Goal: Transaction & Acquisition: Book appointment/travel/reservation

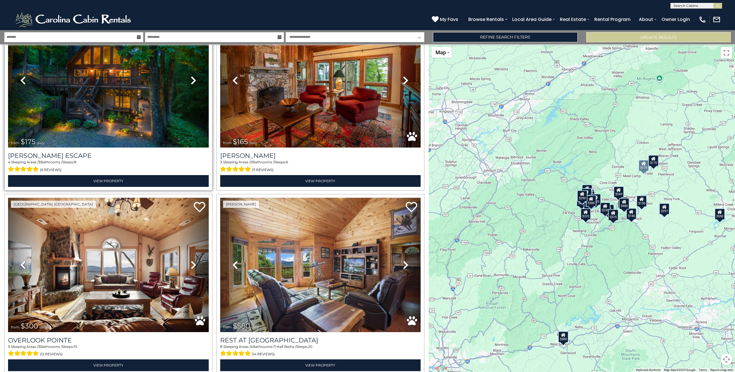
scroll to position [142, 0]
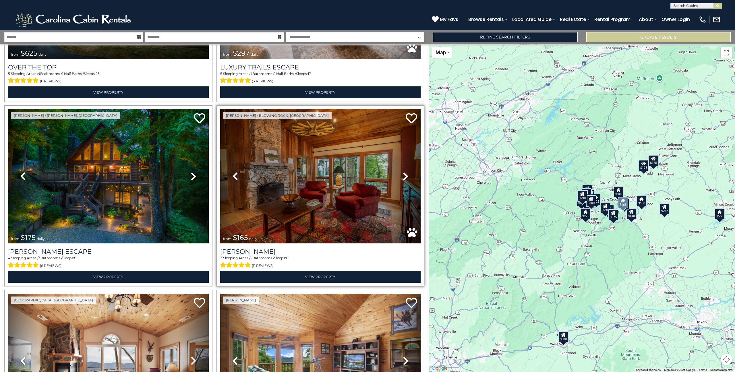
click at [281, 161] on img at bounding box center [320, 176] width 201 height 134
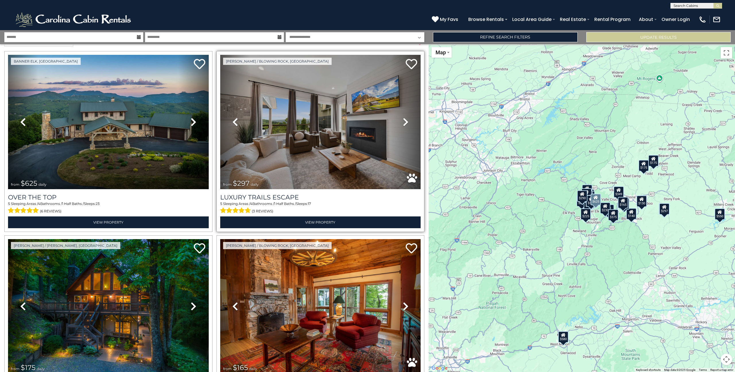
scroll to position [0, 0]
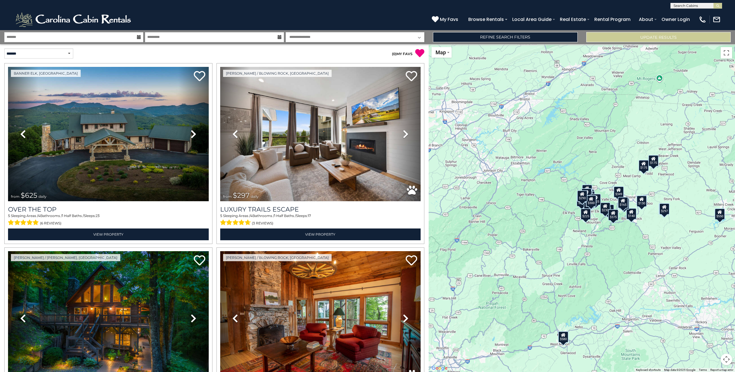
click at [644, 167] on div "$175" at bounding box center [643, 165] width 10 height 11
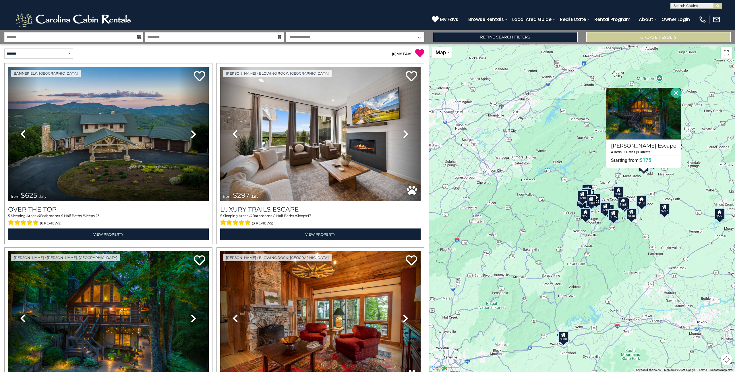
click at [597, 175] on div "$625 $297 $175 $165 $300 $580 $290 $424 $395 $270 $185 $265 $230 $550 $349 $230…" at bounding box center [582, 208] width 306 height 328
click at [638, 178] on div "$625 $297 $175 $165 $300 $580 $290 $424 $395 $270 $185 $265 $230 $550 $349 $230…" at bounding box center [582, 208] width 306 height 328
click at [673, 94] on button "Close" at bounding box center [676, 93] width 10 height 10
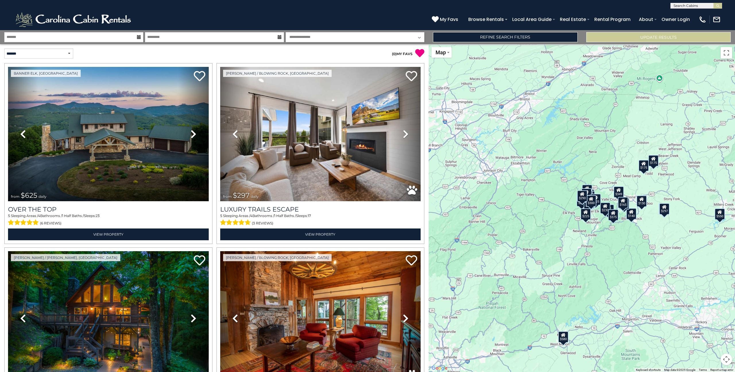
click at [641, 204] on div "$130" at bounding box center [641, 200] width 10 height 11
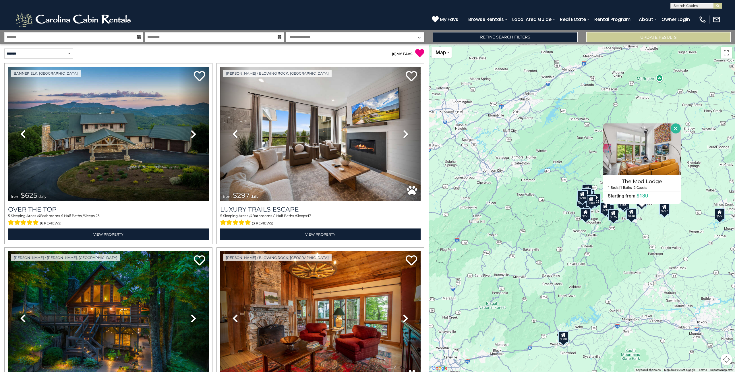
click at [645, 219] on div "$625 $297 $175 $165 $300 $580 $290 $424 $395 $270 $185 $265 $230 $550 $349 $230…" at bounding box center [582, 208] width 306 height 328
click at [632, 217] on div "$140" at bounding box center [631, 213] width 10 height 11
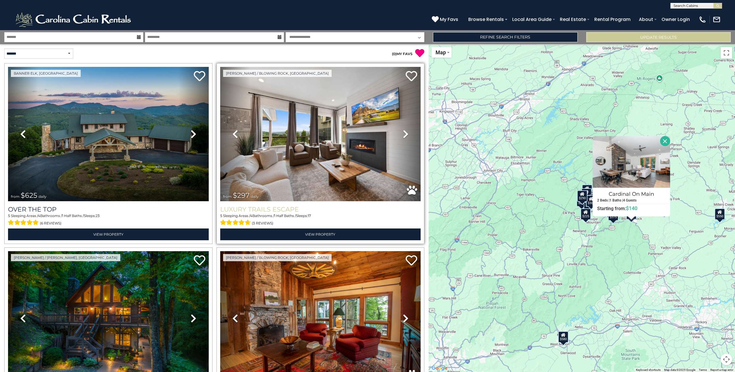
click at [300, 207] on h3 "Luxury Trails Escape" at bounding box center [320, 210] width 201 height 8
click at [519, 221] on div "$625 $297 $175 $165 $300 $580 $290 $424 $395 $270 $185 $265 $230 $550 $349 $230…" at bounding box center [582, 208] width 306 height 328
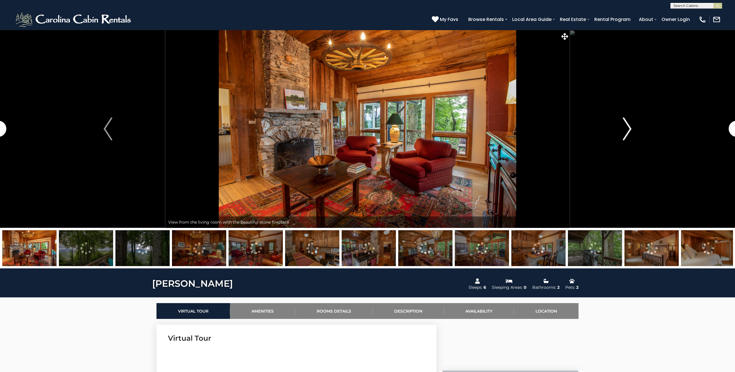
click at [627, 129] on img "Next" at bounding box center [627, 128] width 9 height 23
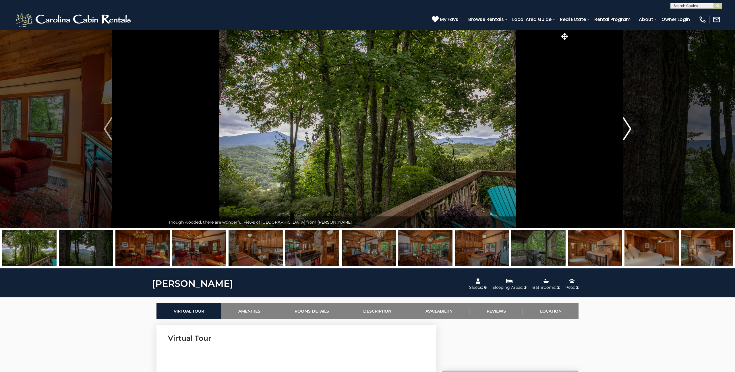
click at [627, 129] on img "Next" at bounding box center [627, 128] width 9 height 23
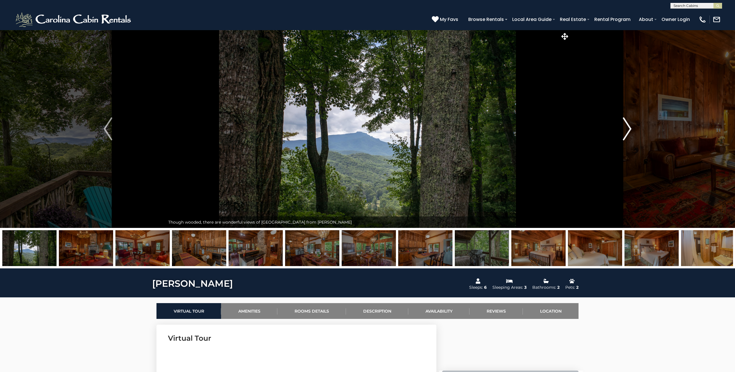
click at [627, 129] on img "Next" at bounding box center [627, 128] width 9 height 23
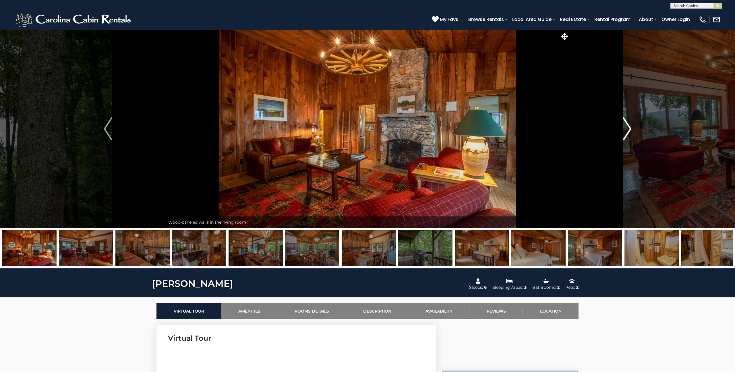
click at [627, 129] on img "Next" at bounding box center [627, 128] width 9 height 23
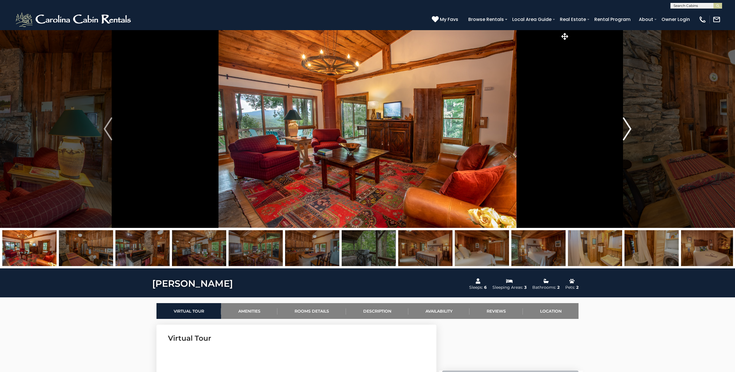
click at [627, 129] on img "Next" at bounding box center [627, 128] width 9 height 23
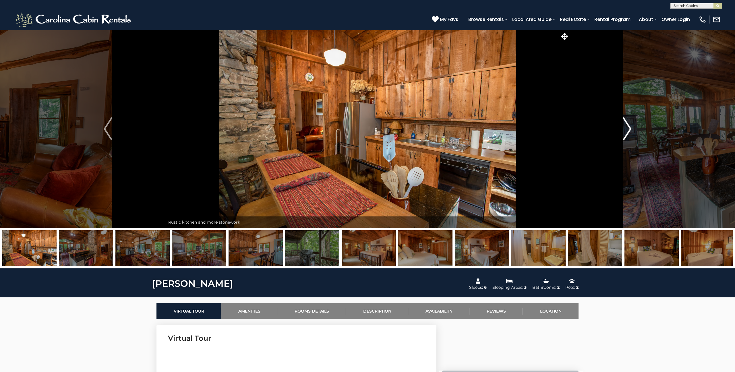
click at [627, 129] on img "Next" at bounding box center [627, 128] width 9 height 23
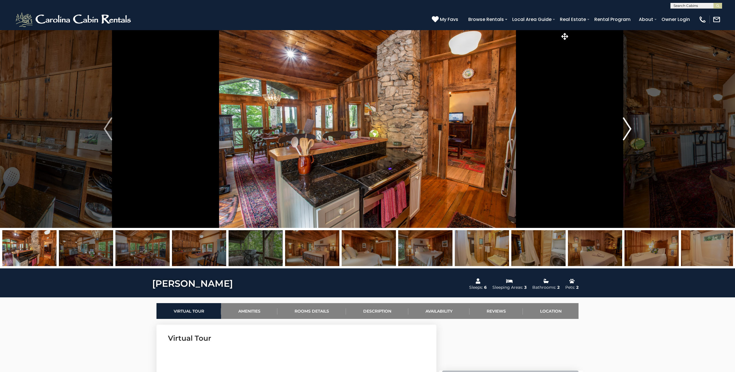
click at [627, 129] on img "Next" at bounding box center [627, 128] width 9 height 23
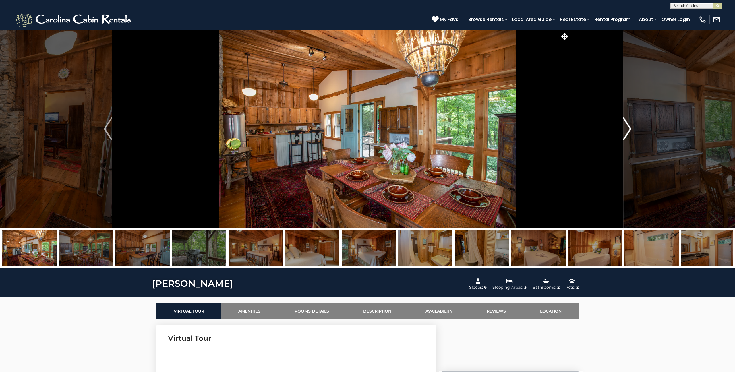
click at [627, 129] on img "Next" at bounding box center [627, 128] width 9 height 23
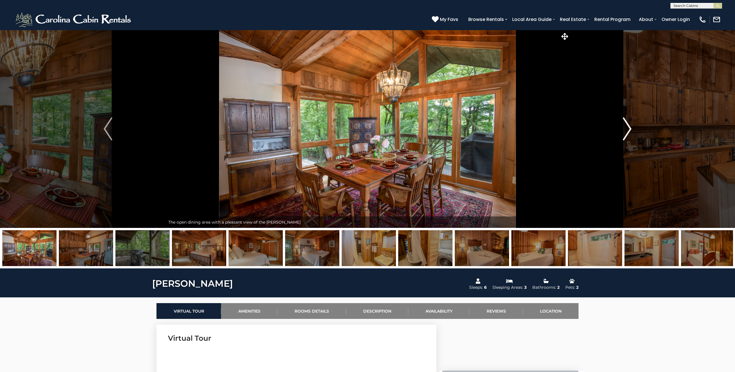
click at [627, 129] on img "Next" at bounding box center [627, 128] width 9 height 23
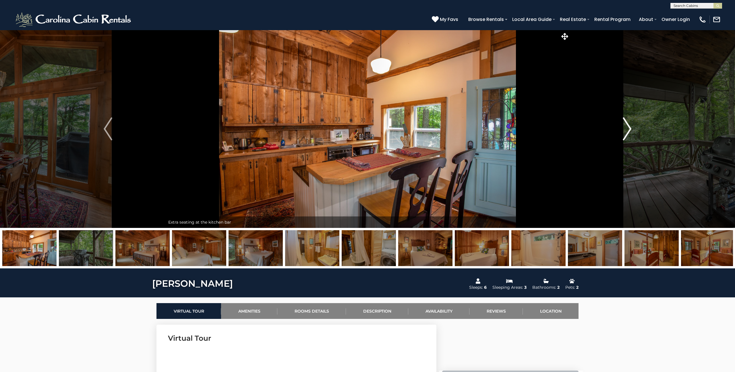
click at [627, 129] on img "Next" at bounding box center [627, 128] width 9 height 23
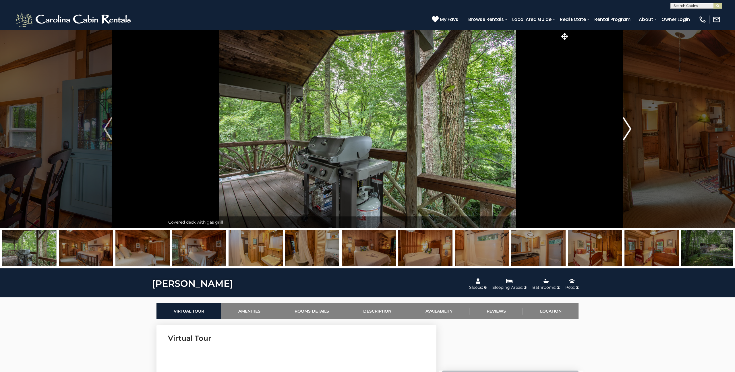
click at [626, 129] on img "Next" at bounding box center [627, 128] width 9 height 23
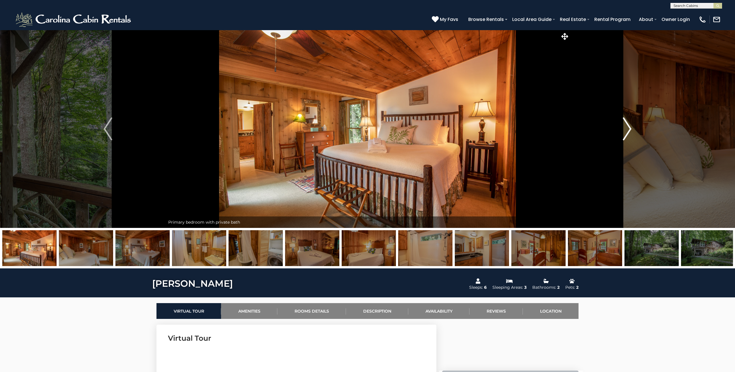
click at [626, 129] on img "Next" at bounding box center [627, 128] width 9 height 23
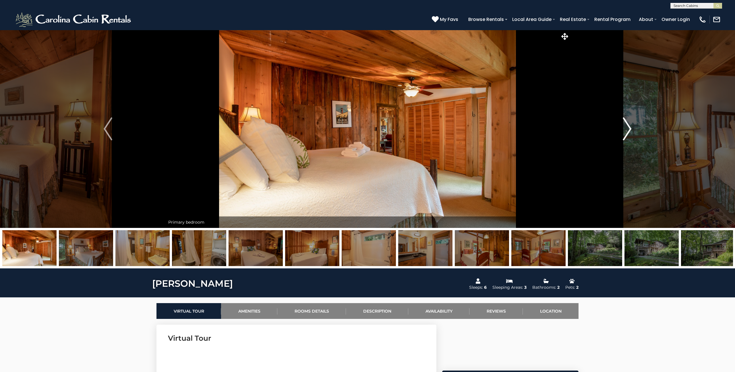
click at [626, 129] on img "Next" at bounding box center [627, 128] width 9 height 23
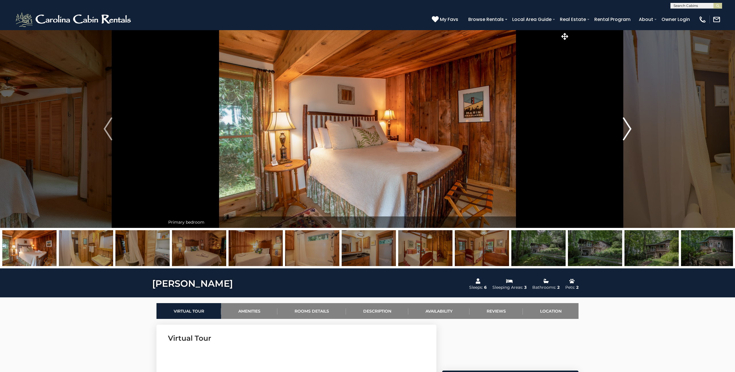
click at [626, 129] on img "Next" at bounding box center [627, 128] width 9 height 23
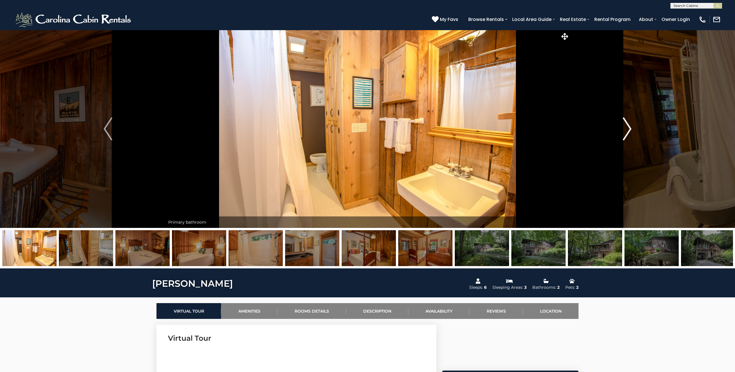
click at [626, 129] on img "Next" at bounding box center [627, 128] width 9 height 23
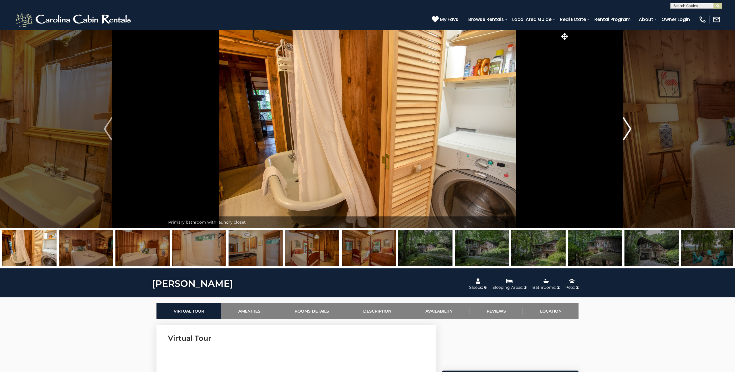
click at [626, 129] on img "Next" at bounding box center [627, 128] width 9 height 23
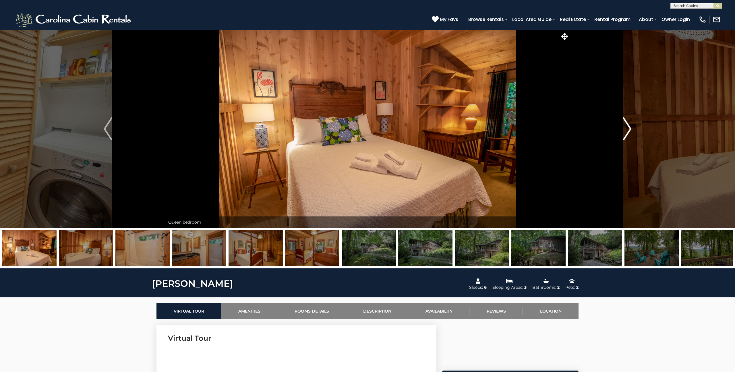
click at [626, 129] on img "Next" at bounding box center [627, 128] width 9 height 23
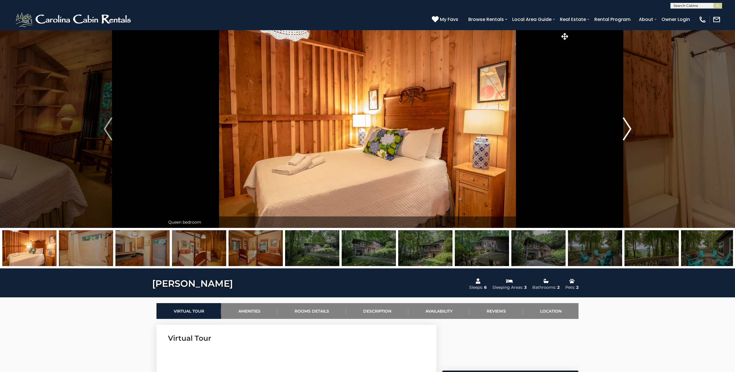
click at [626, 129] on img "Next" at bounding box center [627, 128] width 9 height 23
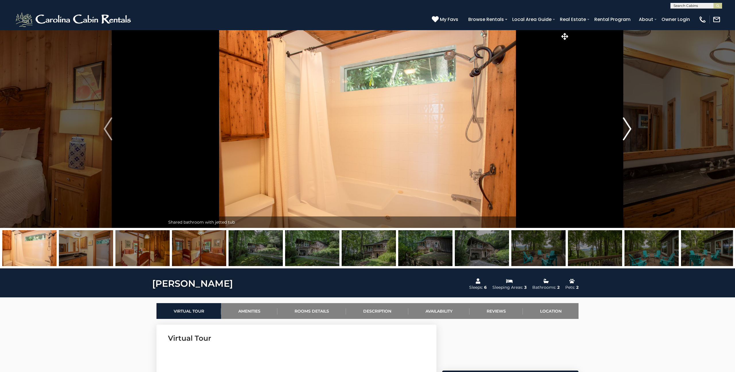
click at [626, 129] on img "Next" at bounding box center [627, 128] width 9 height 23
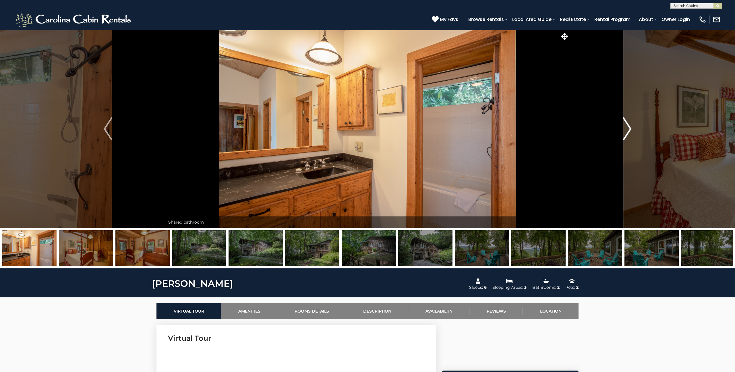
click at [626, 129] on img "Next" at bounding box center [627, 128] width 9 height 23
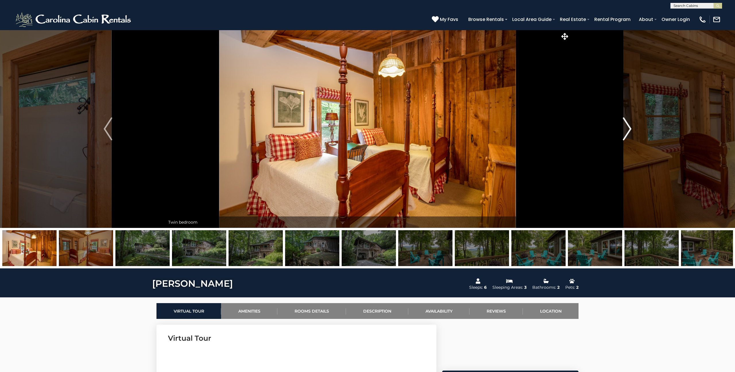
click at [626, 129] on img "Next" at bounding box center [627, 128] width 9 height 23
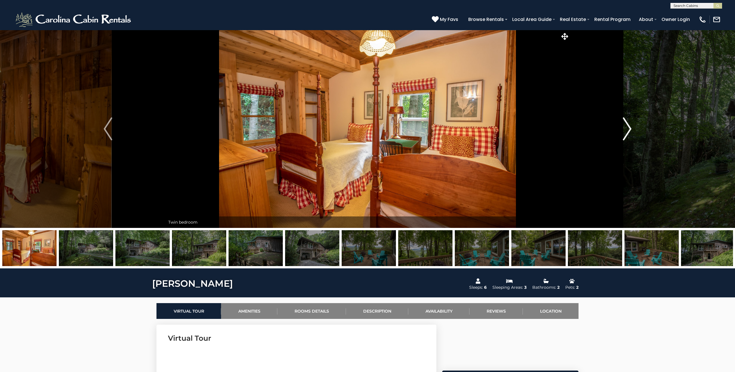
click at [626, 129] on img "Next" at bounding box center [627, 128] width 9 height 23
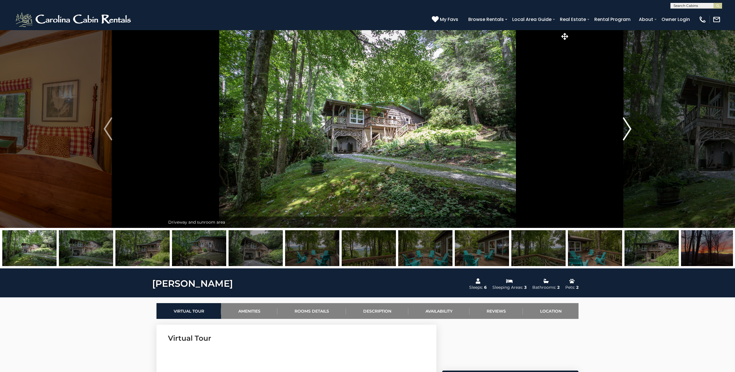
click at [626, 129] on img "Next" at bounding box center [627, 128] width 9 height 23
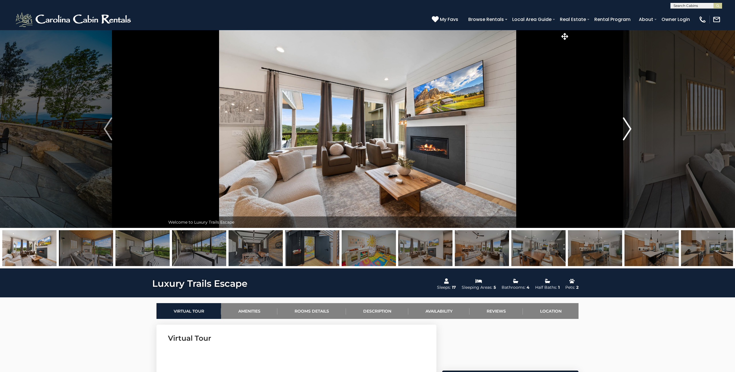
click at [630, 131] on img "Next" at bounding box center [627, 128] width 9 height 23
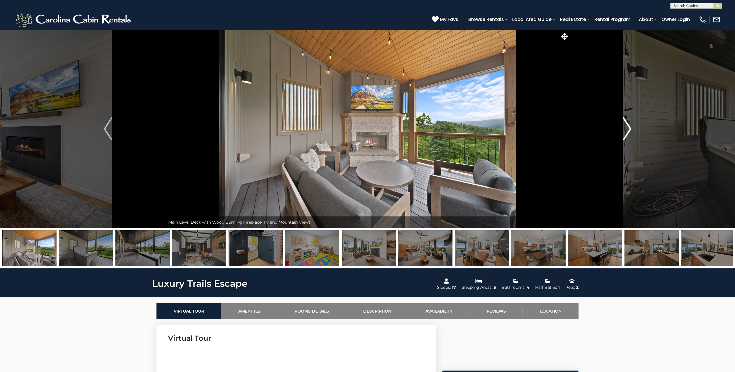
click at [630, 131] on img "Next" at bounding box center [627, 128] width 9 height 23
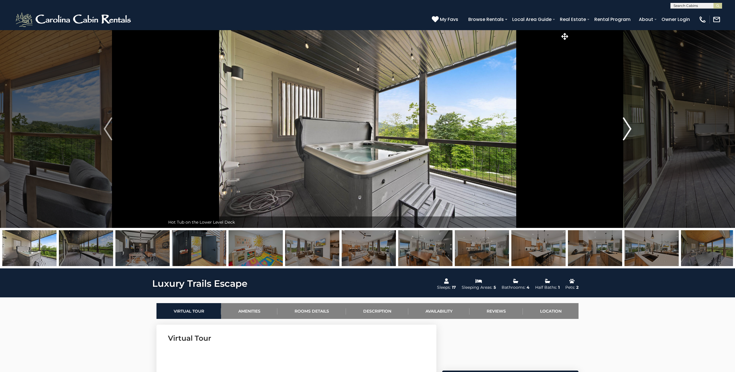
click at [630, 131] on img "Next" at bounding box center [627, 128] width 9 height 23
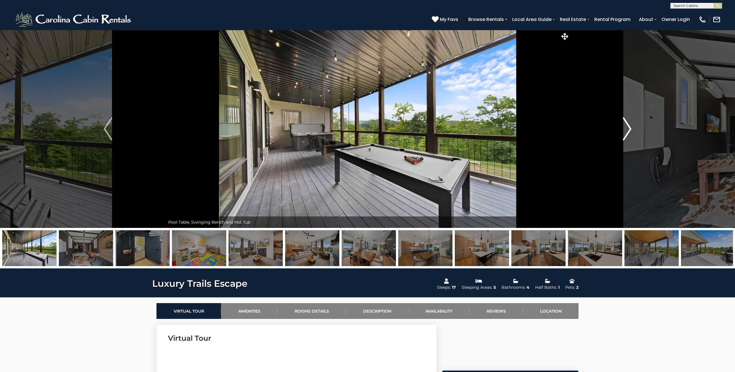
click at [630, 131] on img "Next" at bounding box center [627, 128] width 9 height 23
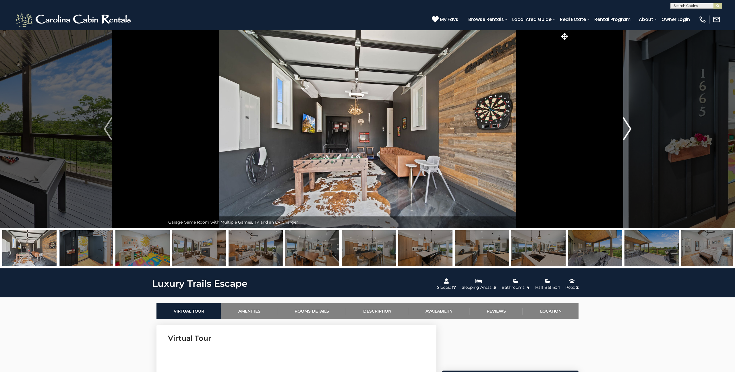
click at [630, 131] on img "Next" at bounding box center [627, 128] width 9 height 23
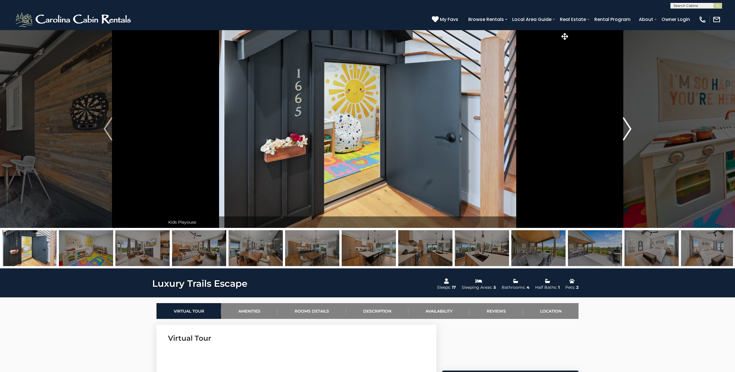
click at [630, 131] on img "Next" at bounding box center [627, 128] width 9 height 23
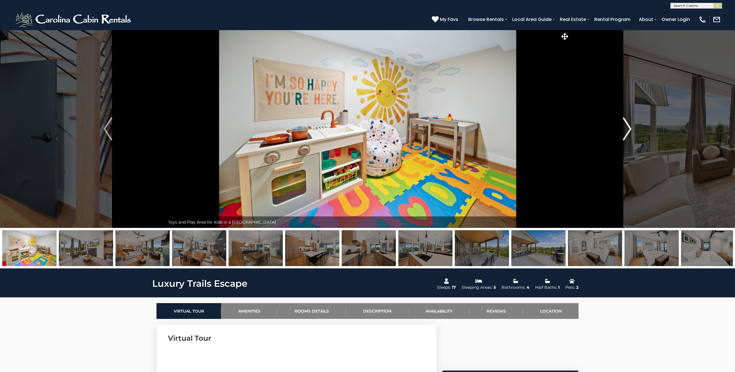
click at [630, 131] on img "Next" at bounding box center [627, 128] width 9 height 23
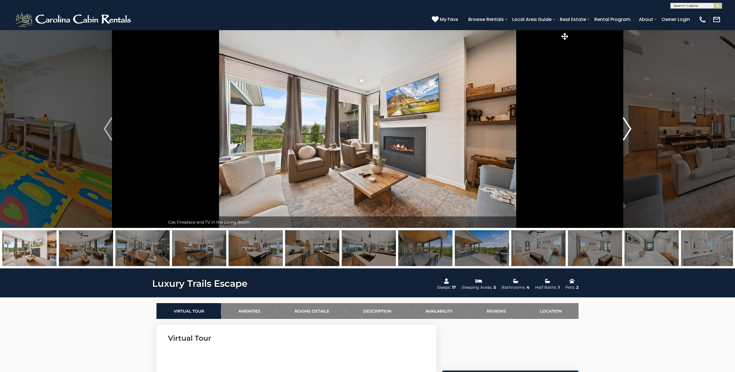
click at [630, 131] on img "Next" at bounding box center [627, 128] width 9 height 23
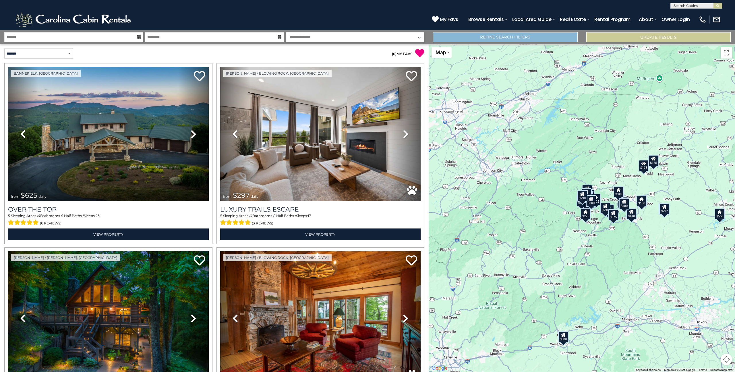
click at [500, 40] on link "Refine Search Filters" at bounding box center [505, 37] width 144 height 10
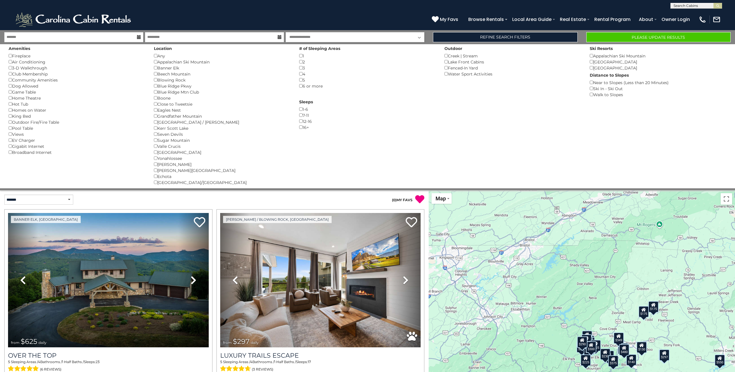
click at [609, 36] on button "Please Update Results" at bounding box center [658, 37] width 144 height 10
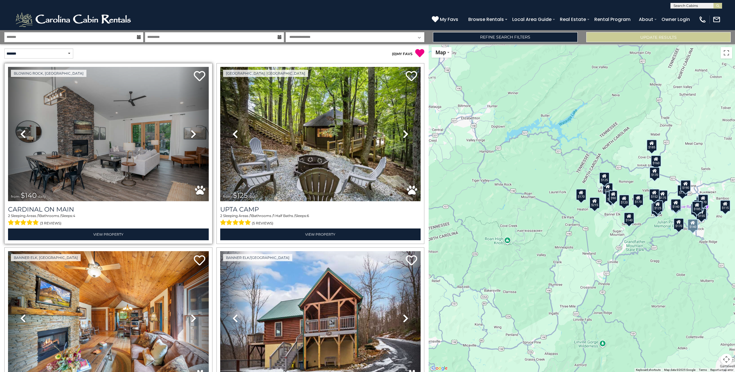
click at [134, 125] on img at bounding box center [108, 134] width 201 height 134
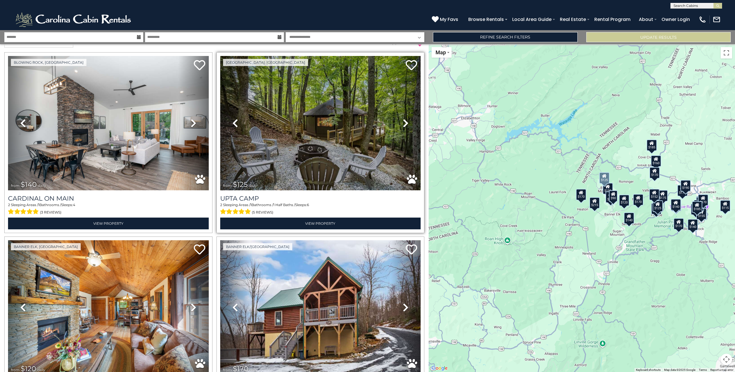
scroll to position [15, 0]
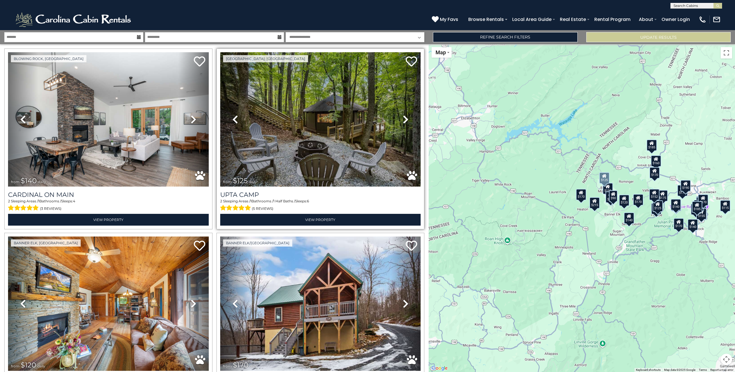
click at [293, 131] on img at bounding box center [320, 119] width 201 height 134
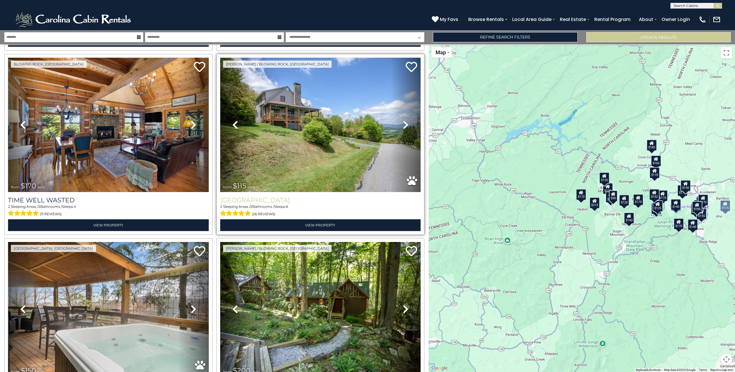
scroll to position [366, 0]
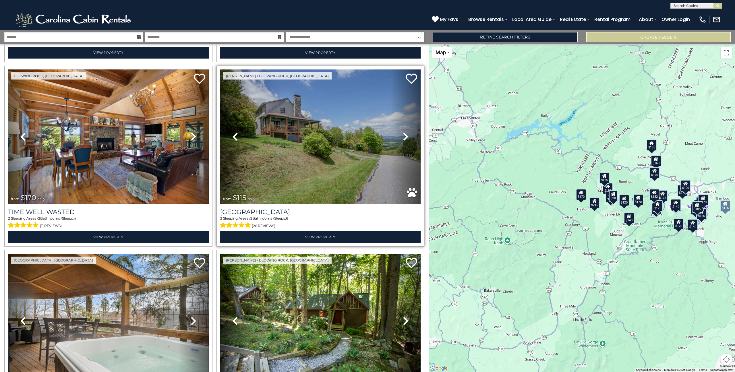
click at [292, 128] on img at bounding box center [320, 136] width 201 height 134
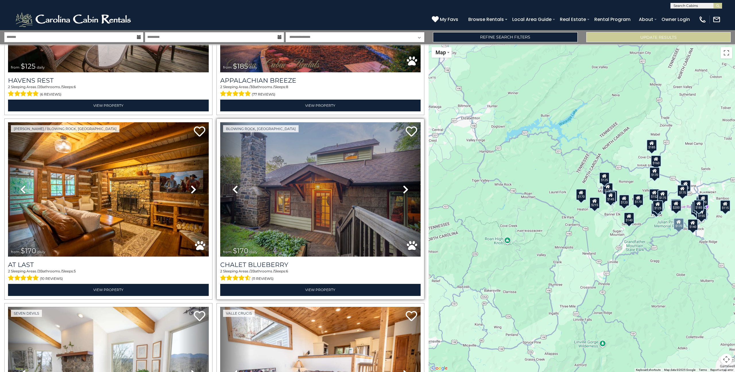
scroll to position [1996, 0]
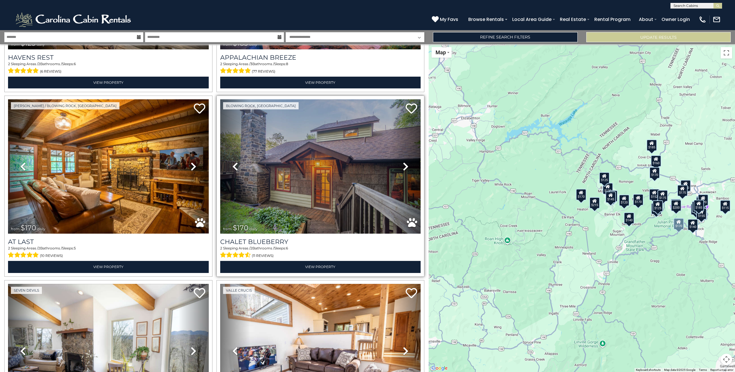
click at [305, 169] on img at bounding box center [320, 166] width 201 height 134
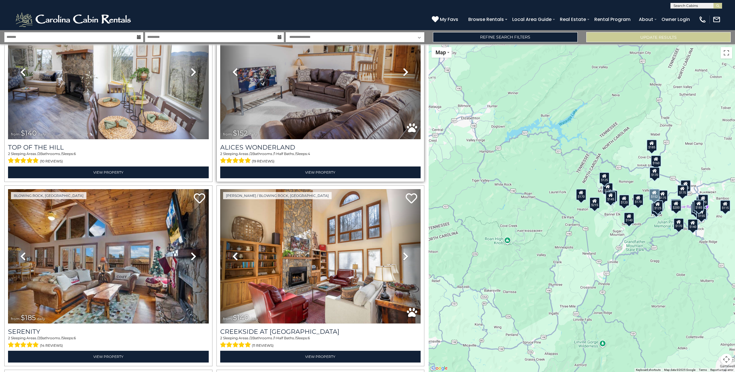
scroll to position [2305, 0]
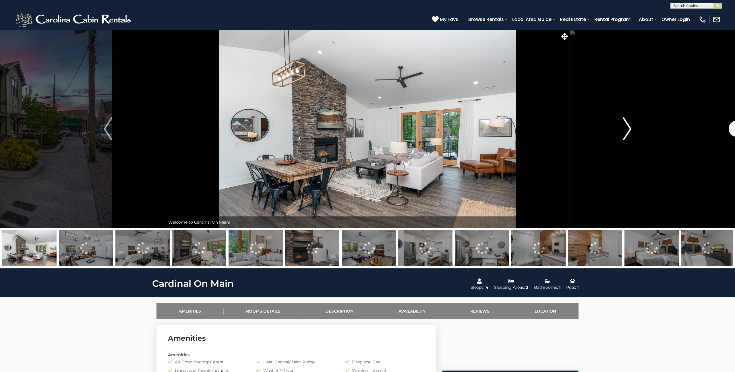
click at [625, 131] on img "Next" at bounding box center [627, 128] width 9 height 23
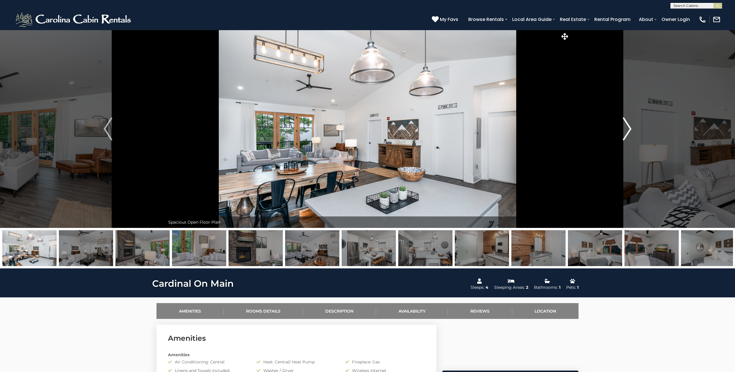
click at [625, 131] on img "Next" at bounding box center [627, 128] width 9 height 23
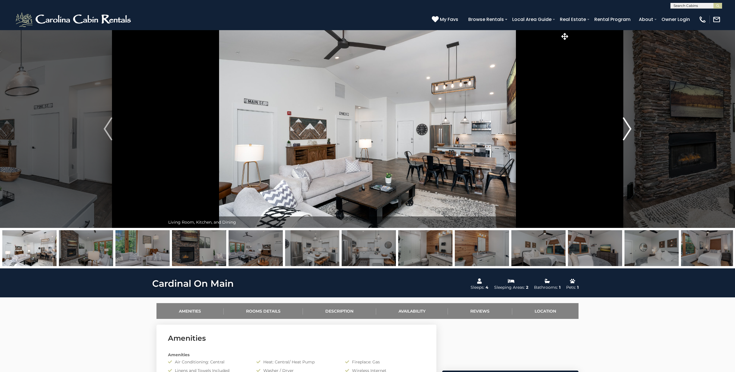
click at [625, 131] on img "Next" at bounding box center [627, 128] width 9 height 23
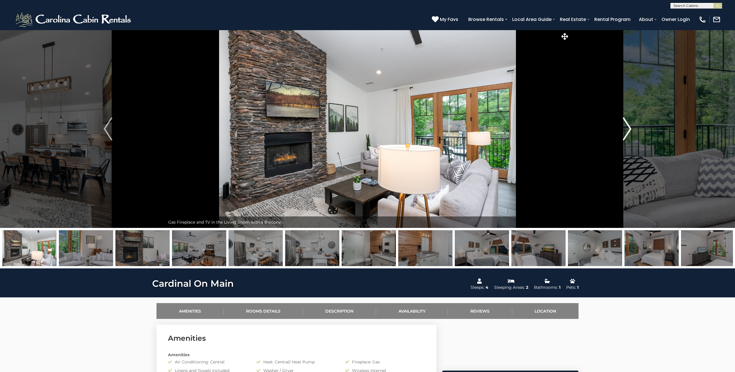
click at [625, 131] on img "Next" at bounding box center [627, 128] width 9 height 23
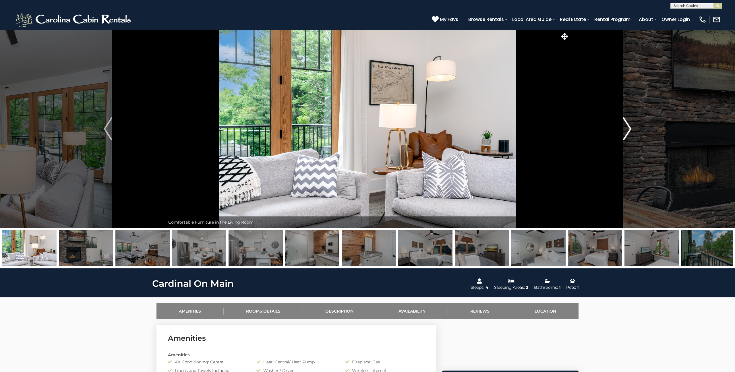
click at [625, 131] on img "Next" at bounding box center [627, 128] width 9 height 23
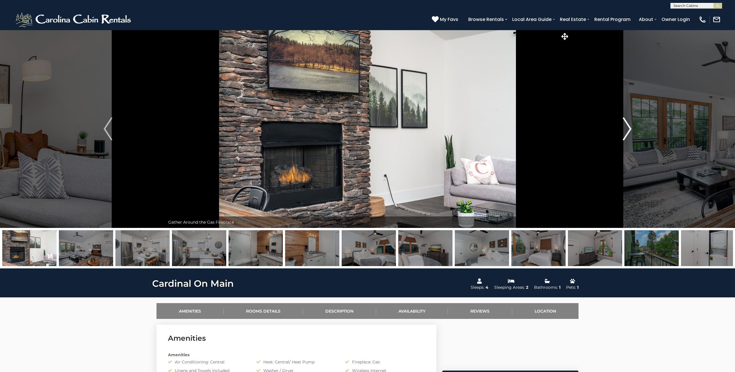
click at [625, 131] on img "Next" at bounding box center [627, 128] width 9 height 23
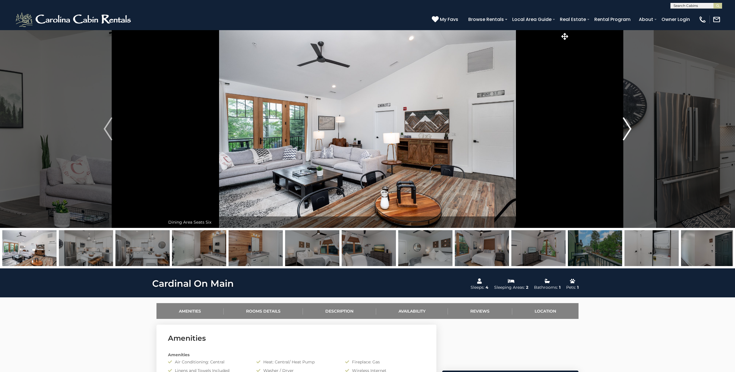
click at [625, 131] on img "Next" at bounding box center [627, 128] width 9 height 23
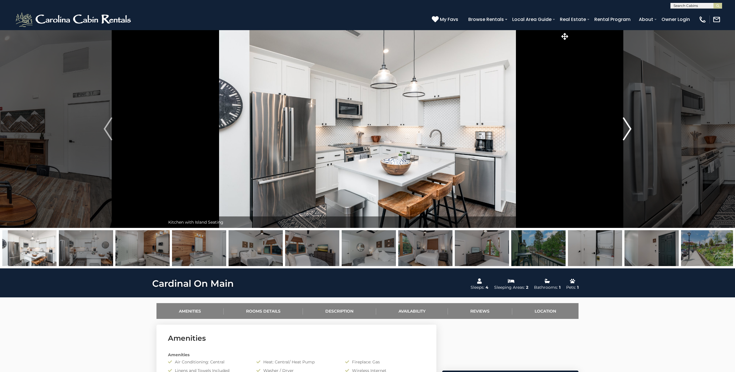
click at [625, 131] on img "Next" at bounding box center [627, 128] width 9 height 23
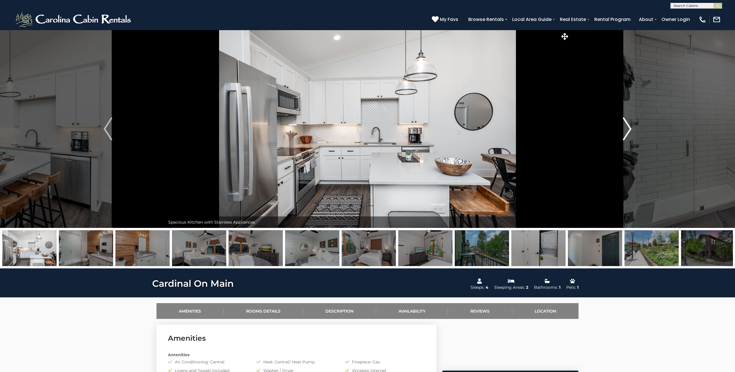
click at [625, 131] on img "Next" at bounding box center [627, 128] width 9 height 23
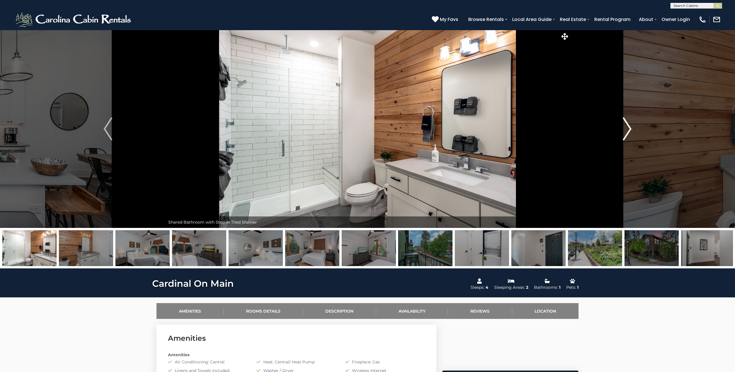
click at [625, 131] on img "Next" at bounding box center [627, 128] width 9 height 23
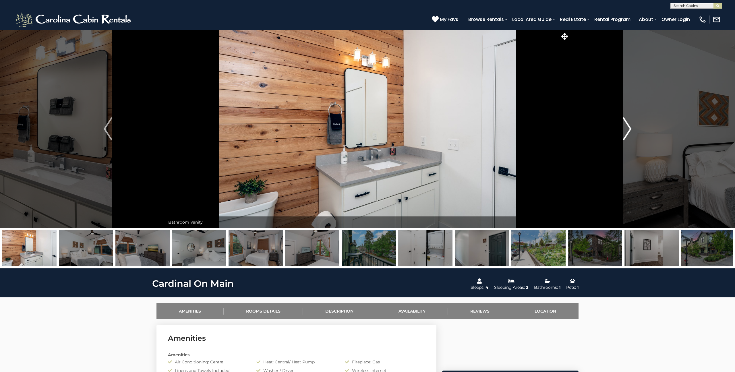
click at [625, 131] on img "Next" at bounding box center [627, 128] width 9 height 23
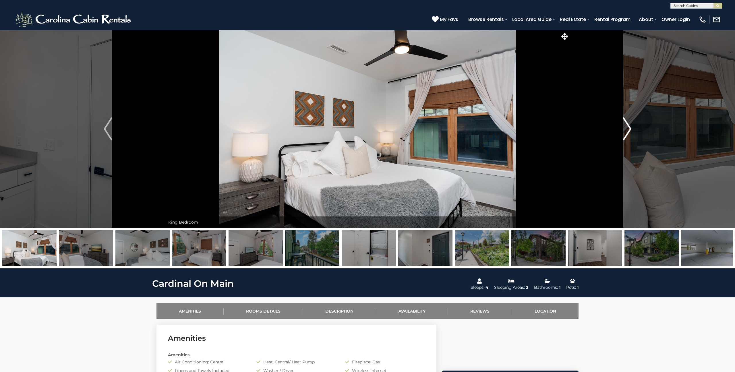
click at [625, 131] on img "Next" at bounding box center [627, 128] width 9 height 23
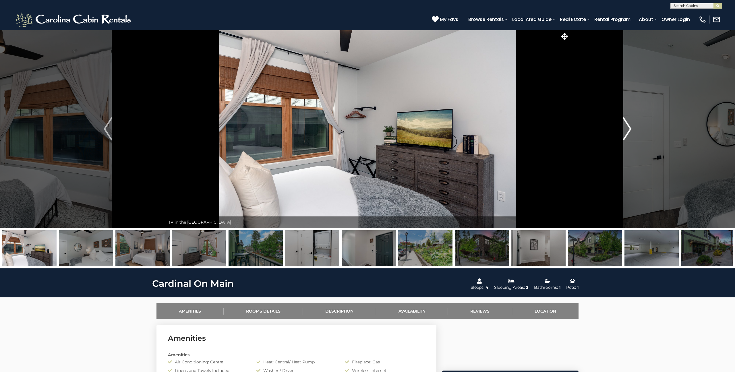
click at [625, 131] on img "Next" at bounding box center [627, 128] width 9 height 23
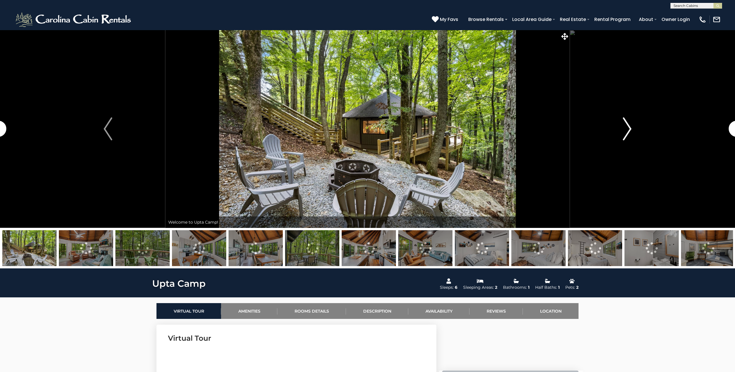
click at [627, 130] on img "Next" at bounding box center [627, 128] width 9 height 23
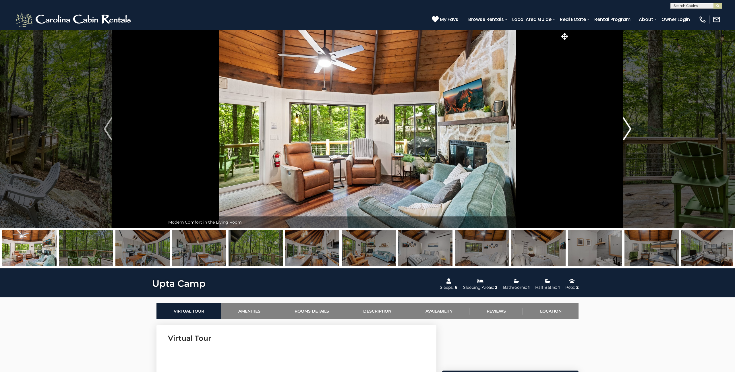
click at [627, 130] on img "Next" at bounding box center [627, 128] width 9 height 23
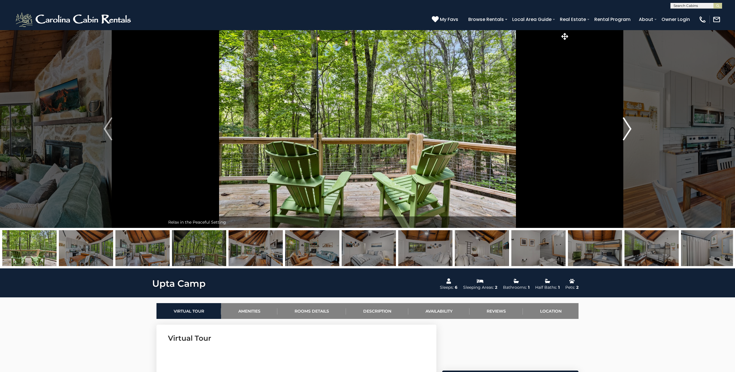
click at [627, 130] on img "Next" at bounding box center [627, 128] width 9 height 23
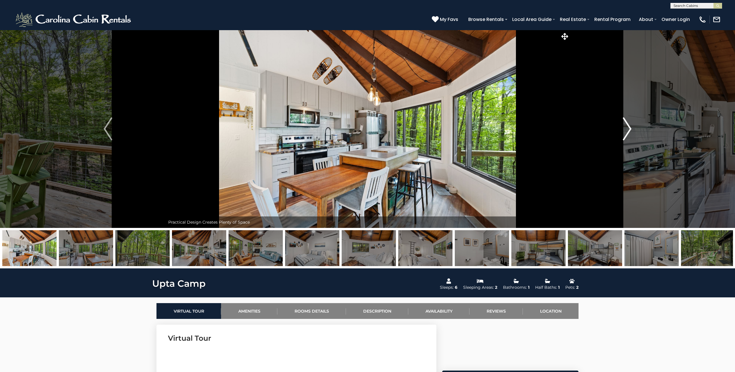
click at [627, 130] on img "Next" at bounding box center [627, 128] width 9 height 23
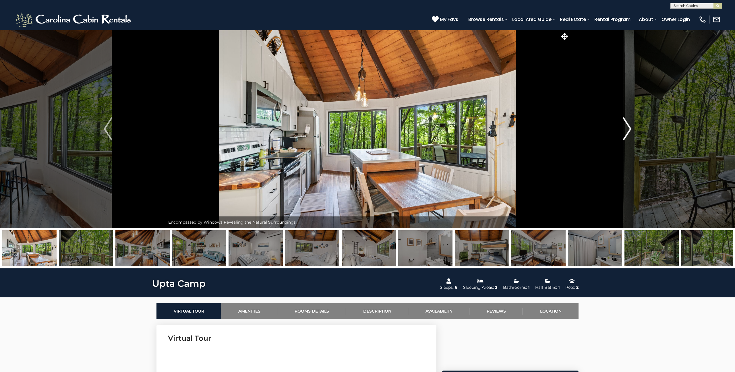
click at [627, 130] on img "Next" at bounding box center [627, 128] width 9 height 23
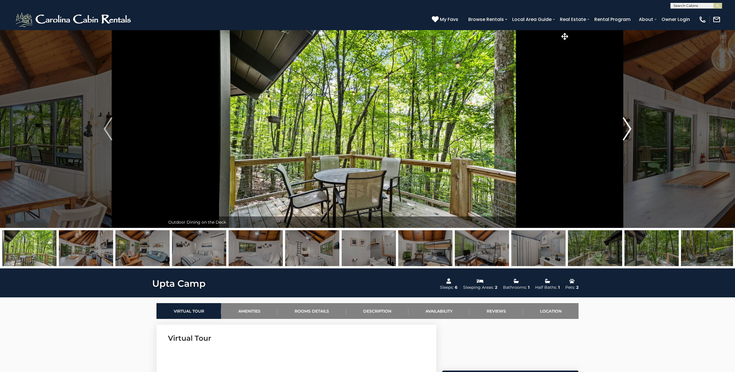
click at [627, 130] on img "Next" at bounding box center [627, 128] width 9 height 23
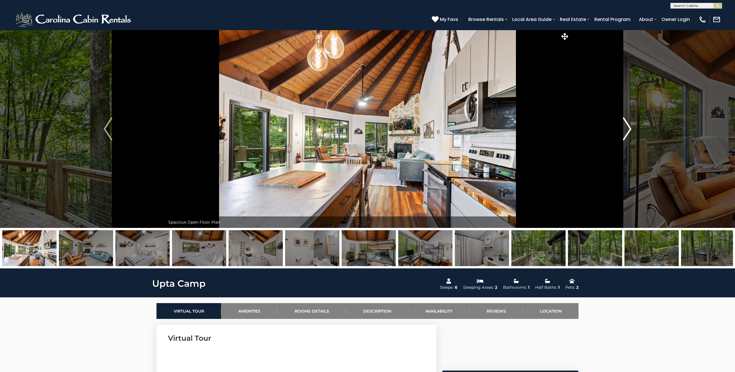
click at [627, 130] on img "Next" at bounding box center [627, 128] width 9 height 23
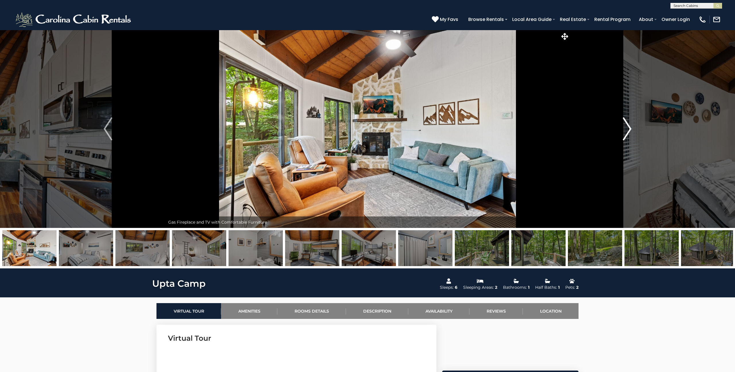
click at [627, 130] on img "Next" at bounding box center [627, 128] width 9 height 23
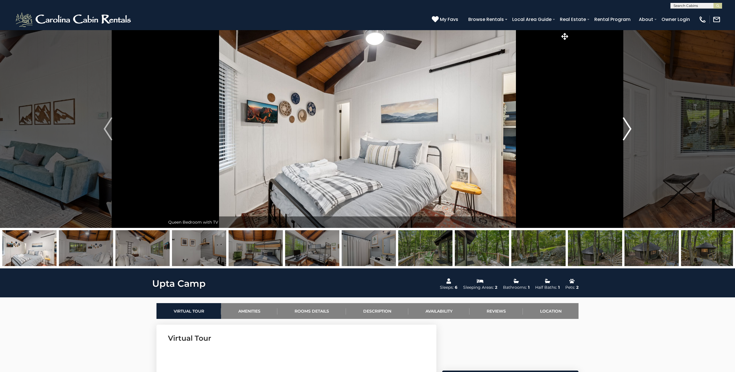
click at [627, 130] on img "Next" at bounding box center [627, 128] width 9 height 23
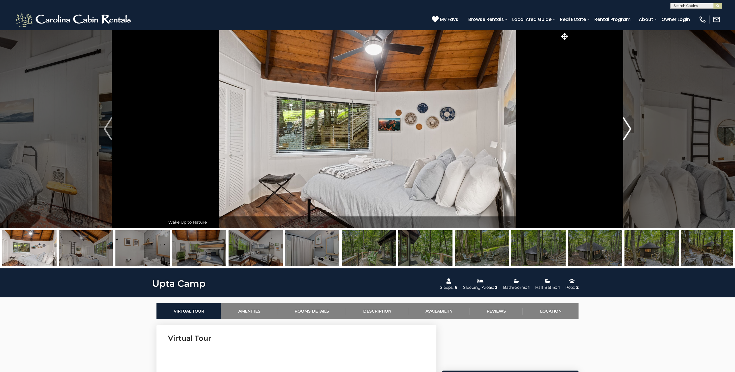
click at [627, 130] on img "Next" at bounding box center [627, 128] width 9 height 23
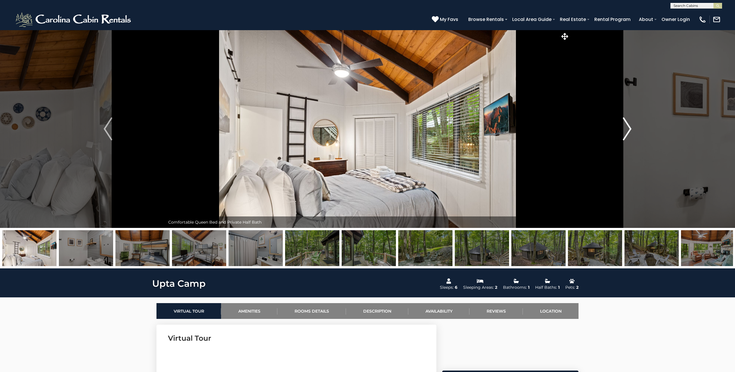
click at [627, 130] on img "Next" at bounding box center [627, 128] width 9 height 23
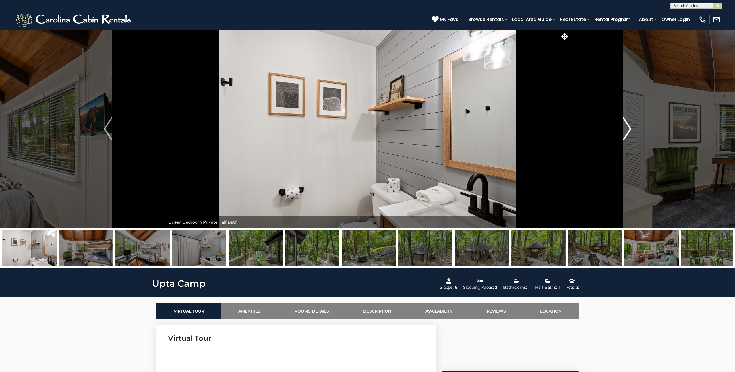
click at [627, 130] on img "Next" at bounding box center [627, 128] width 9 height 23
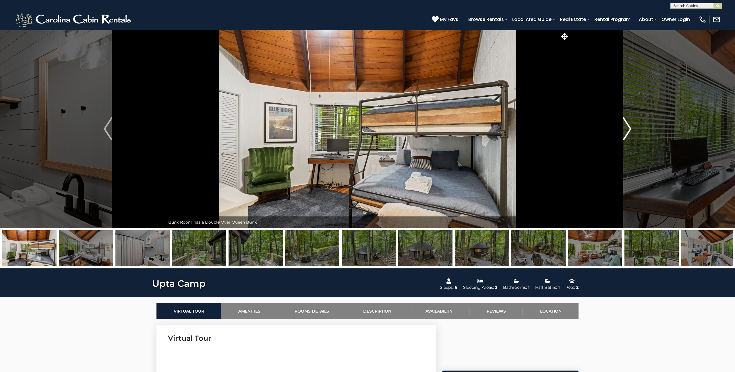
click at [627, 130] on img "Next" at bounding box center [627, 128] width 9 height 23
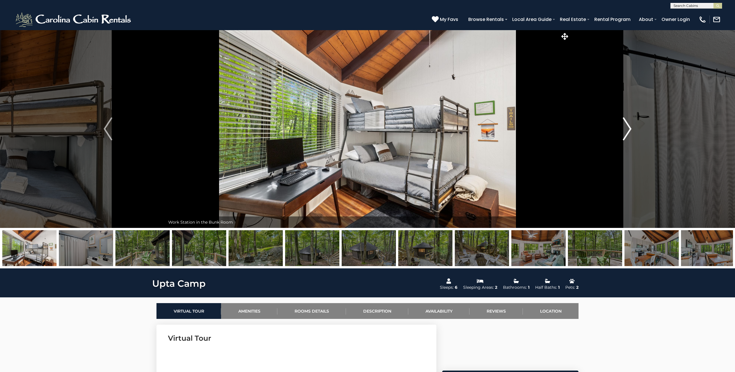
click at [627, 130] on img "Next" at bounding box center [627, 128] width 9 height 23
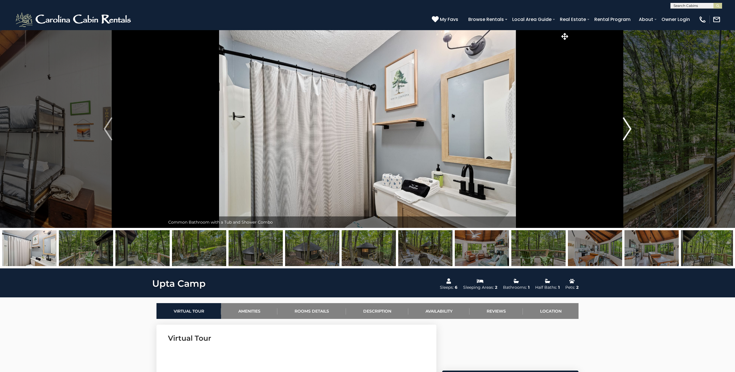
click at [627, 130] on img "Next" at bounding box center [627, 128] width 9 height 23
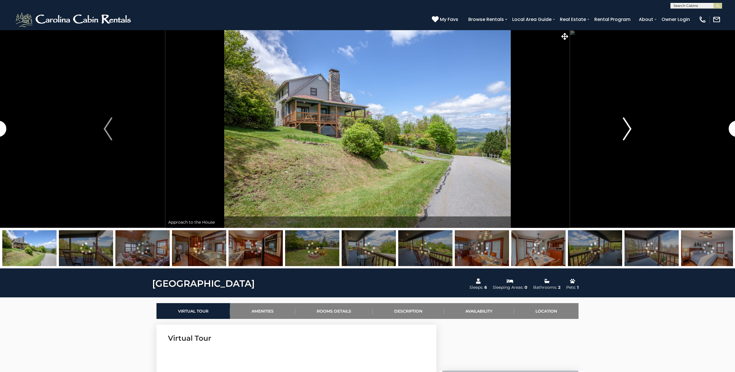
click at [621, 135] on button "Next" at bounding box center [627, 129] width 115 height 198
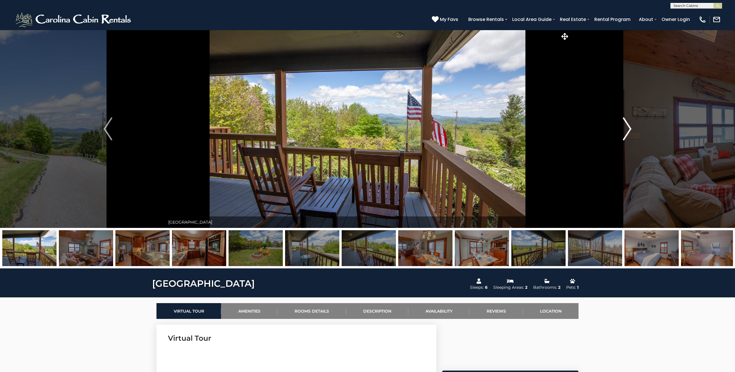
click at [626, 132] on img "Next" at bounding box center [627, 128] width 9 height 23
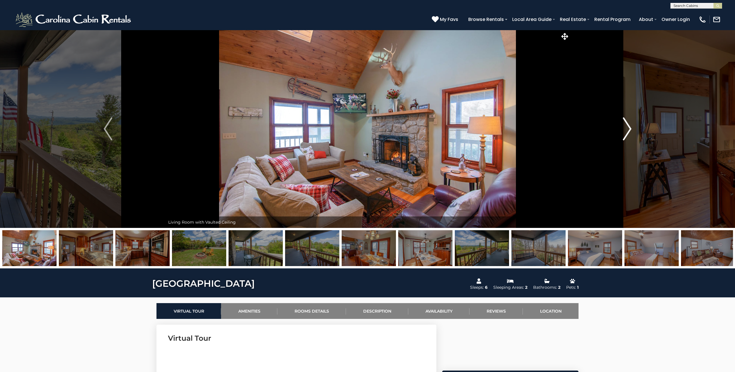
click at [626, 132] on img "Next" at bounding box center [627, 128] width 9 height 23
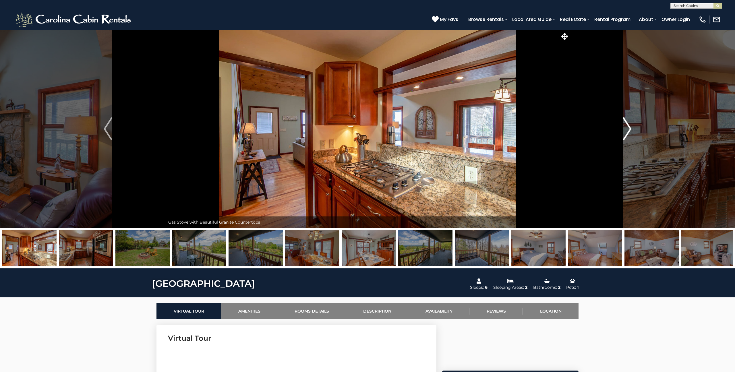
click at [626, 132] on img "Next" at bounding box center [627, 128] width 9 height 23
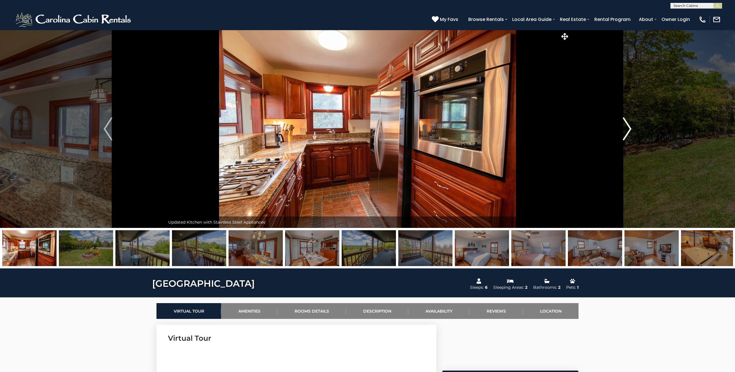
click at [626, 132] on img "Next" at bounding box center [627, 128] width 9 height 23
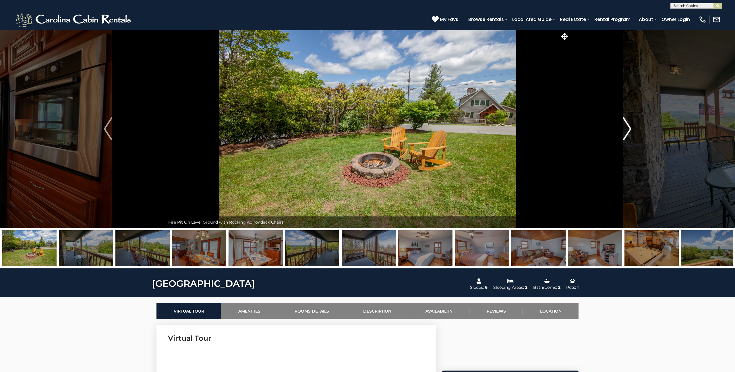
click at [626, 132] on img "Next" at bounding box center [627, 128] width 9 height 23
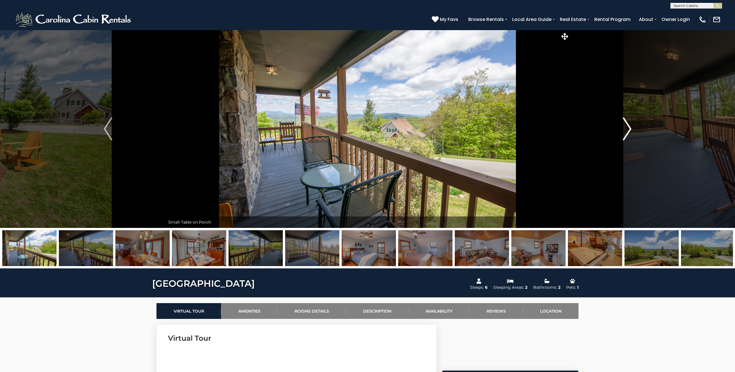
click at [626, 132] on img "Next" at bounding box center [627, 128] width 9 height 23
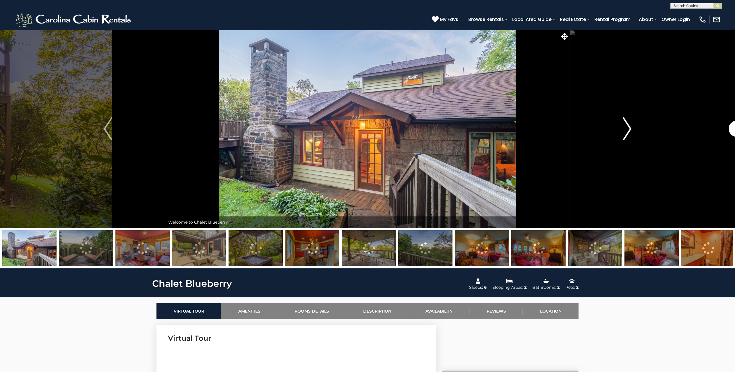
click at [627, 134] on img "Next" at bounding box center [627, 128] width 9 height 23
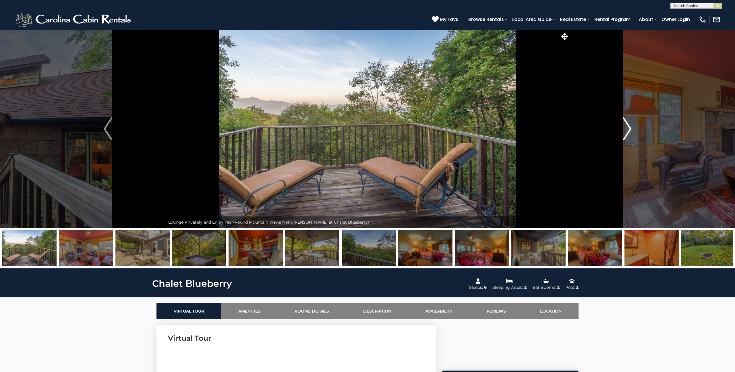
click at [627, 134] on img "Next" at bounding box center [627, 128] width 9 height 23
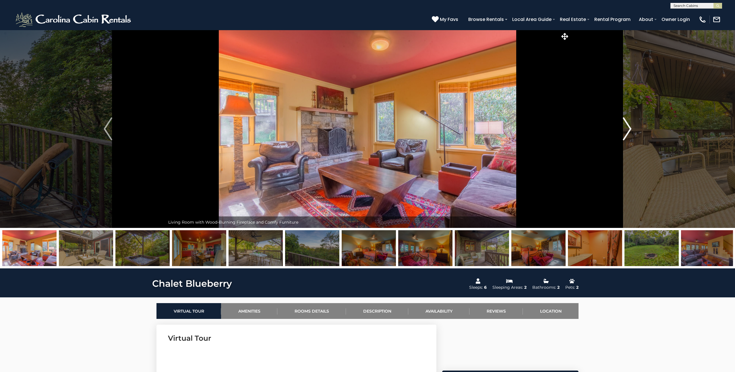
click at [627, 134] on img "Next" at bounding box center [627, 128] width 9 height 23
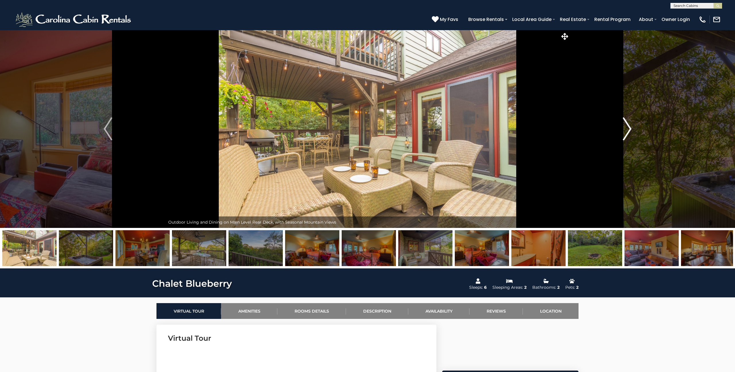
click at [627, 134] on img "Next" at bounding box center [627, 128] width 9 height 23
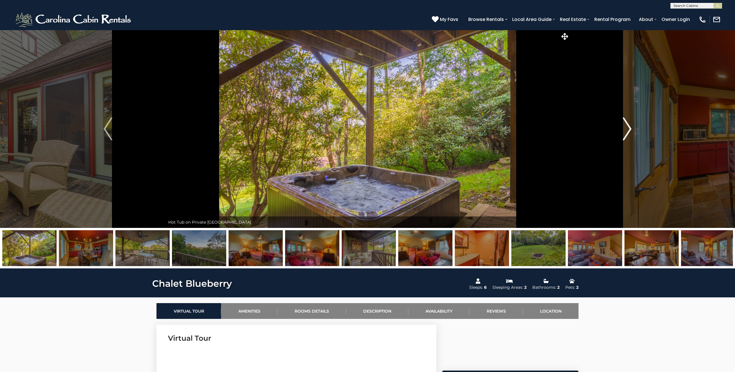
click at [627, 134] on img "Next" at bounding box center [627, 128] width 9 height 23
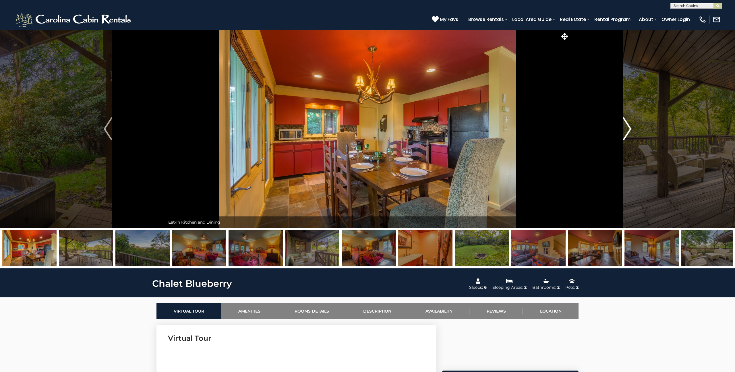
click at [627, 134] on img "Next" at bounding box center [627, 128] width 9 height 23
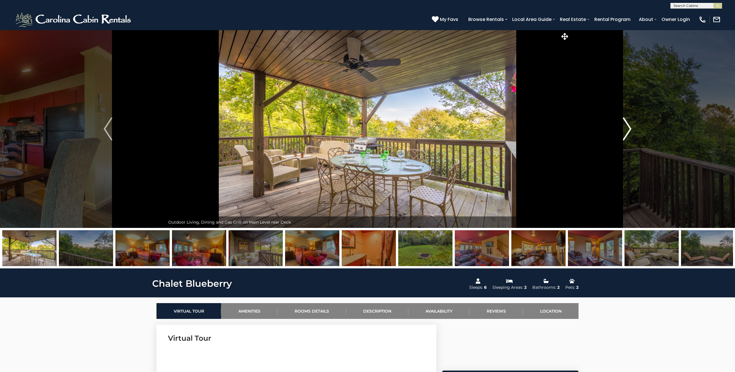
click at [627, 134] on img "Next" at bounding box center [627, 128] width 9 height 23
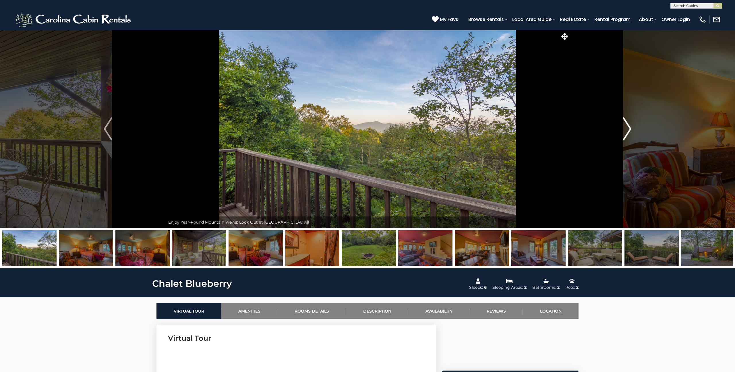
click at [627, 134] on img "Next" at bounding box center [627, 128] width 9 height 23
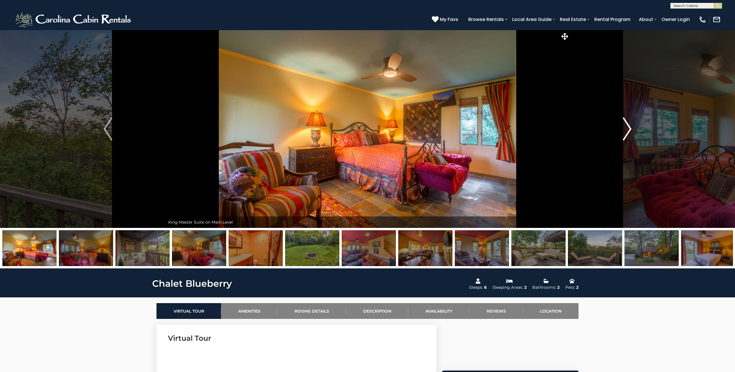
click at [627, 134] on img "Next" at bounding box center [627, 128] width 9 height 23
